Goal: Task Accomplishment & Management: Manage account settings

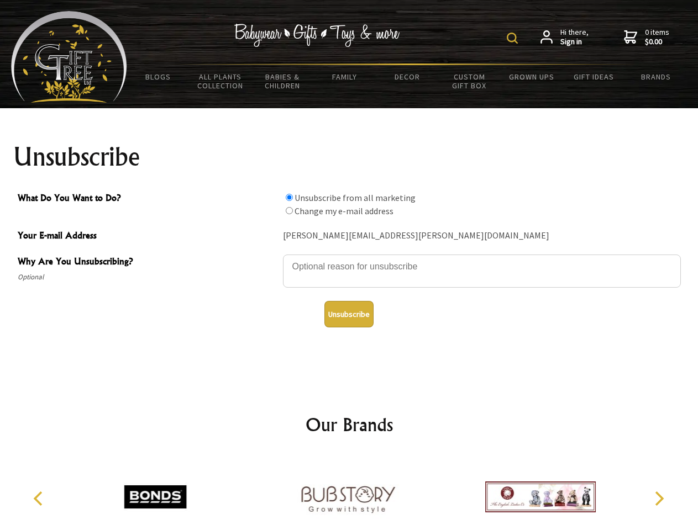
click at [514, 38] on img at bounding box center [512, 38] width 11 height 11
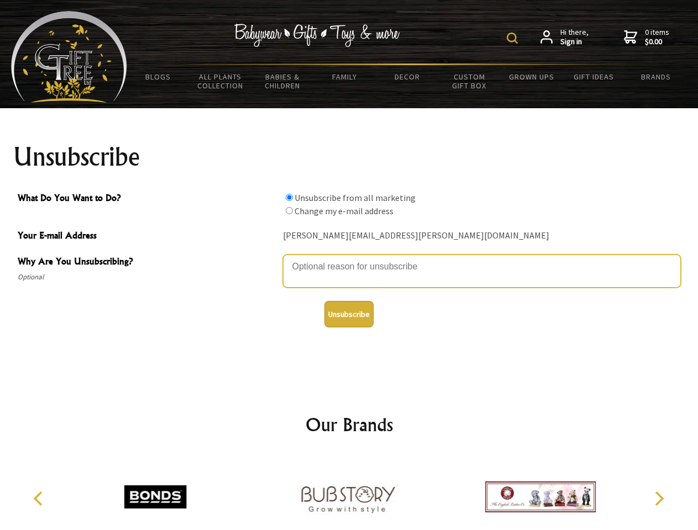
click at [349, 259] on textarea "Why Are You Unsubscribing?" at bounding box center [482, 271] width 398 height 33
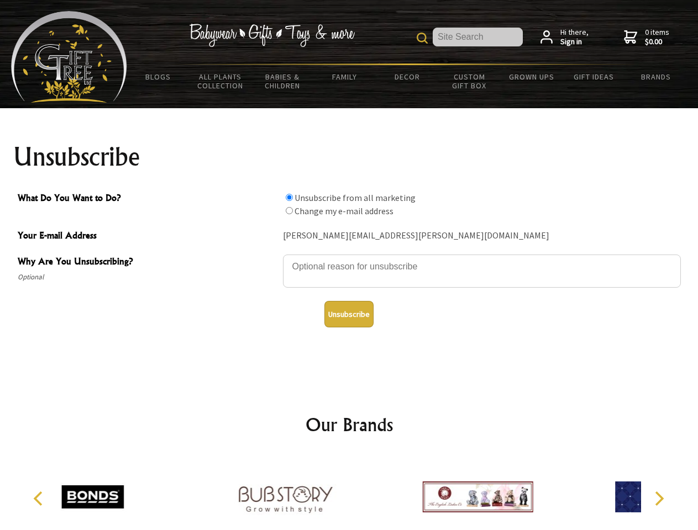
click at [289, 197] on input "What Do You Want to Do?" at bounding box center [289, 197] width 7 height 7
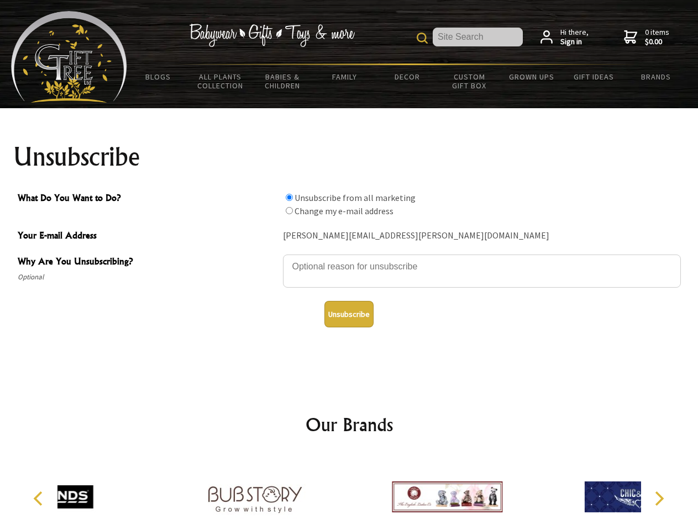
click at [289, 211] on input "What Do You Want to Do?" at bounding box center [289, 210] width 7 height 7
radio input "true"
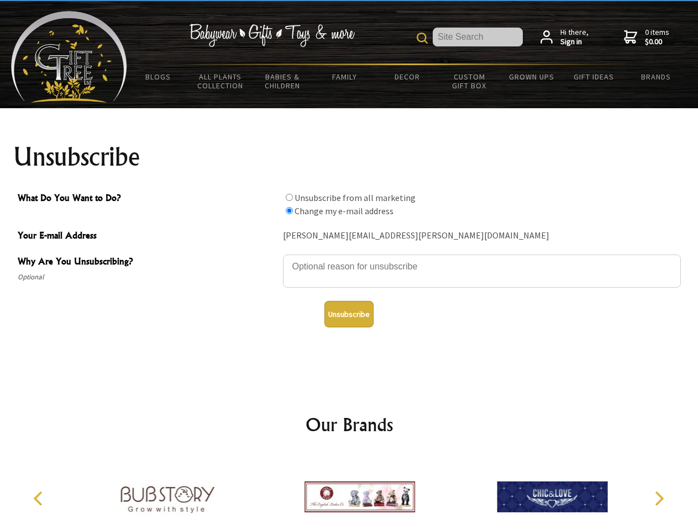
click at [349, 314] on button "Unsubscribe" at bounding box center [348, 314] width 49 height 27
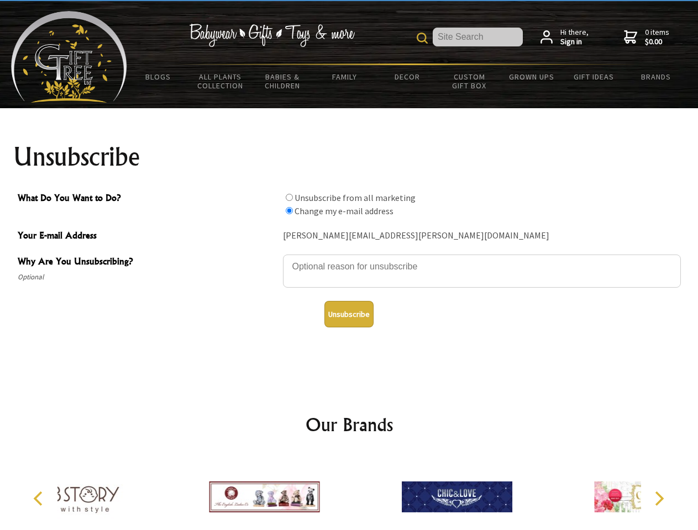
click at [40, 499] on icon "Previous" at bounding box center [39, 499] width 14 height 14
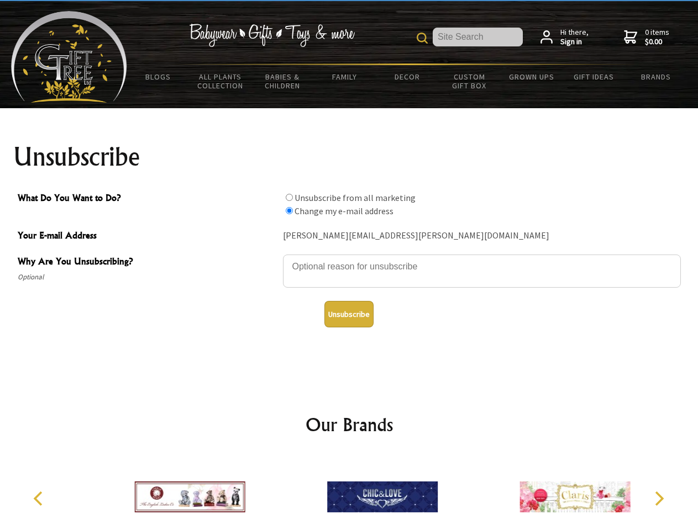
click at [659, 499] on icon "Next" at bounding box center [658, 499] width 14 height 14
